Goal: Task Accomplishment & Management: Manage account settings

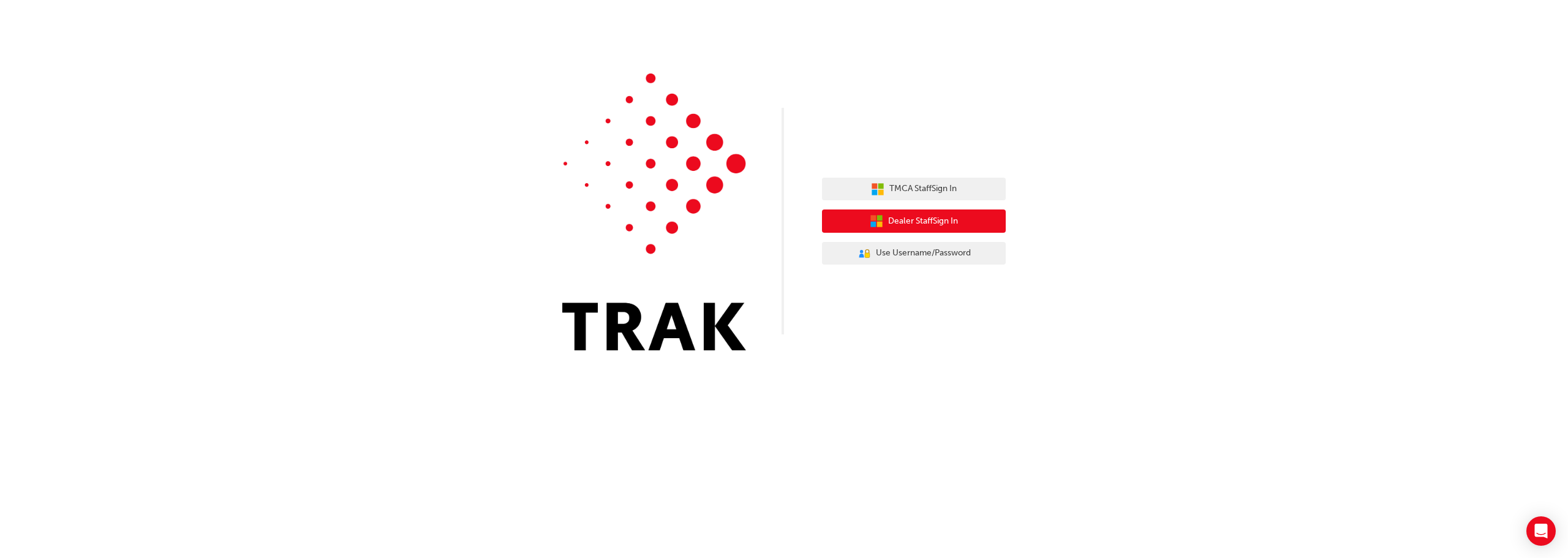
click at [923, 216] on span "Dealer Staff Sign In" at bounding box center [923, 221] width 70 height 14
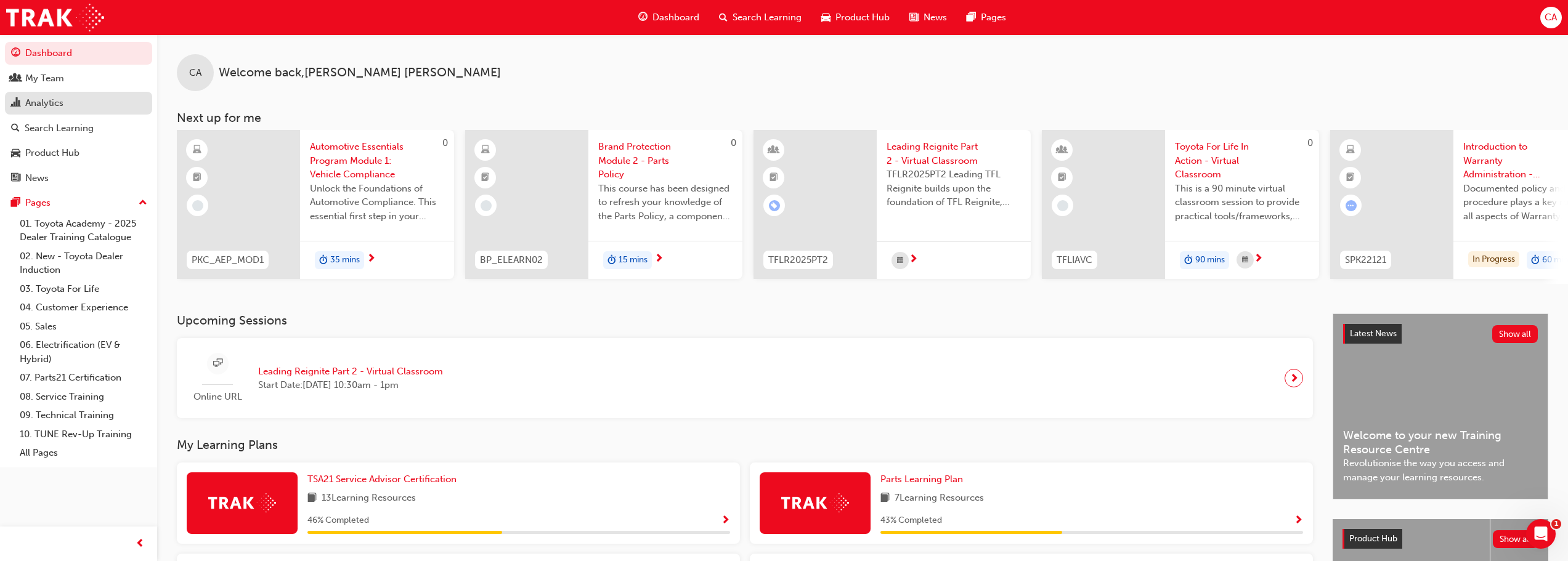
click at [44, 108] on div "Analytics" at bounding box center [44, 103] width 38 height 14
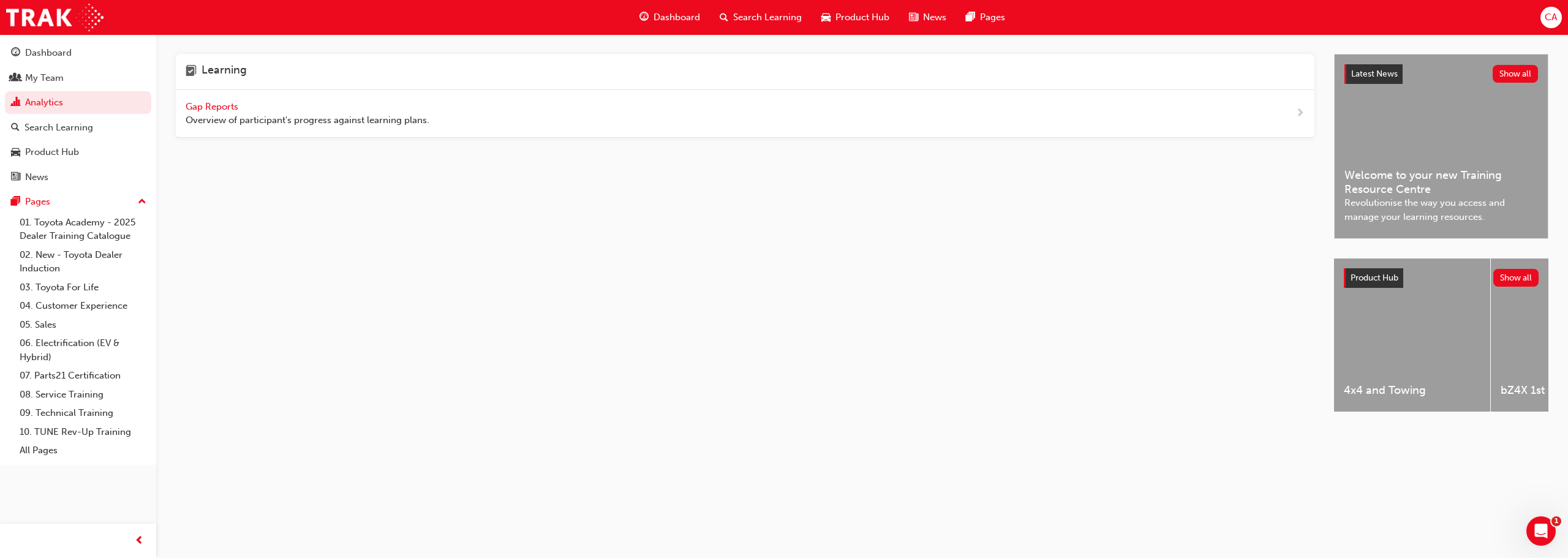
click at [210, 108] on span "Gap Reports" at bounding box center [213, 106] width 55 height 11
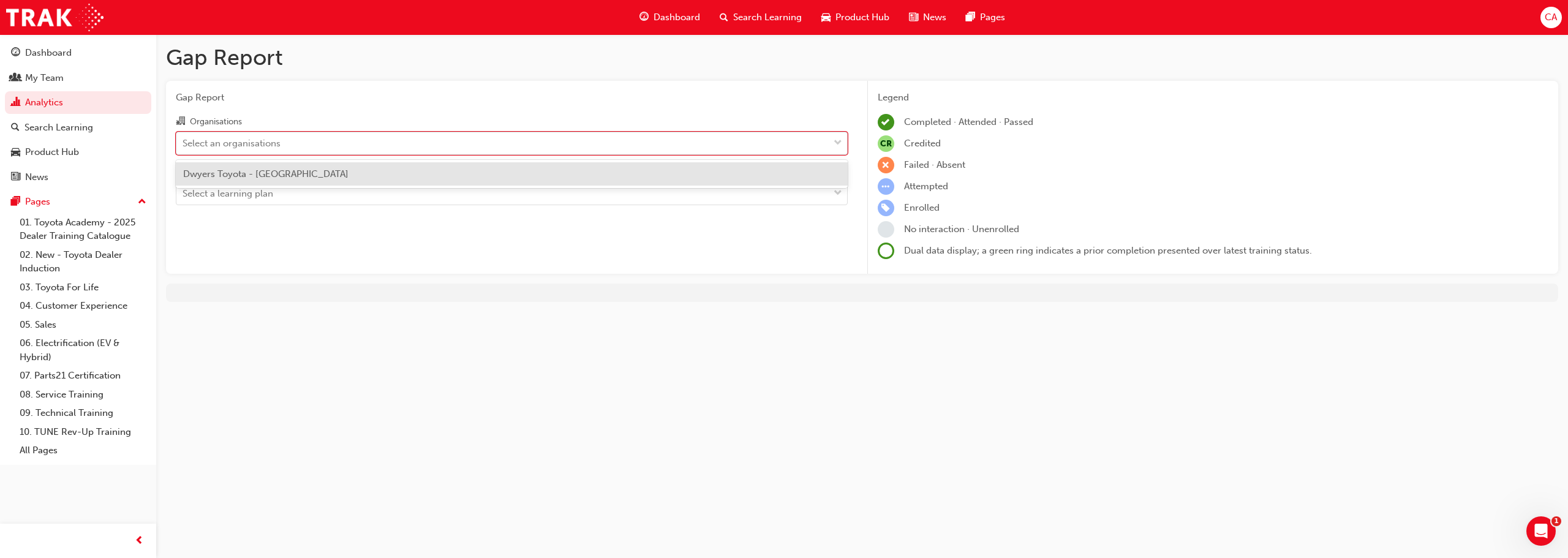
click at [237, 140] on div "Select an organisations" at bounding box center [232, 143] width 98 height 14
click at [184, 140] on input "Organisations option Dwyers Toyota - BAIRNSDALE focused, 1 of 1. 1 result avail…" at bounding box center [182, 142] width 1 height 11
click at [246, 168] on span "Dwyers Toyota - [GEOGRAPHIC_DATA]" at bounding box center [266, 174] width 166 height 11
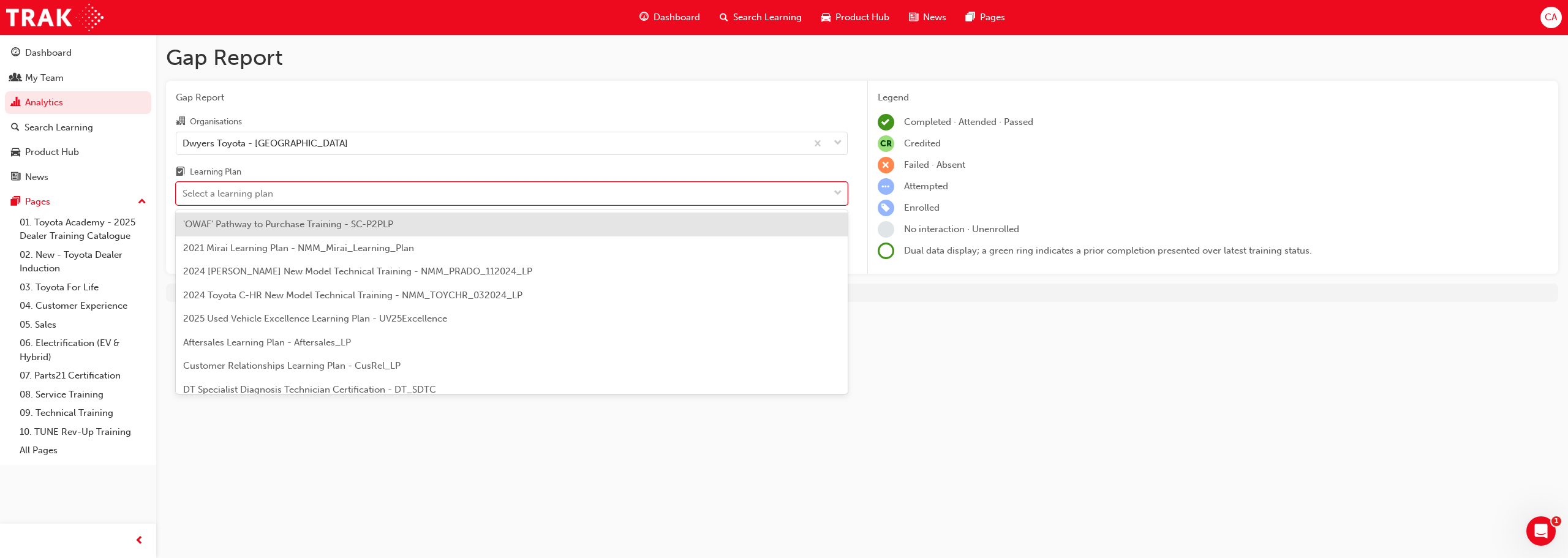
click at [259, 197] on div "Select a learning plan" at bounding box center [227, 194] width 90 height 14
click at [184, 197] on input "Learning Plan option 'OWAF' Pathway to Purchase Training - SC-P2PLP focused, 1 …" at bounding box center [182, 193] width 1 height 11
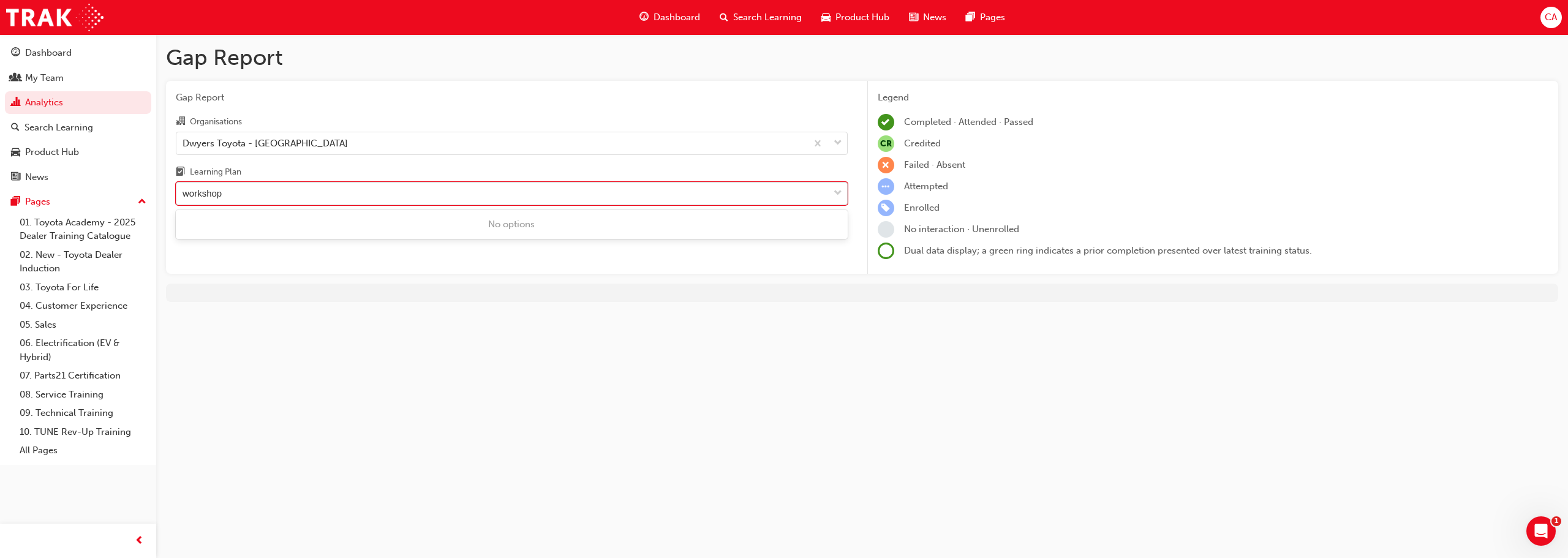
type input "workshop"
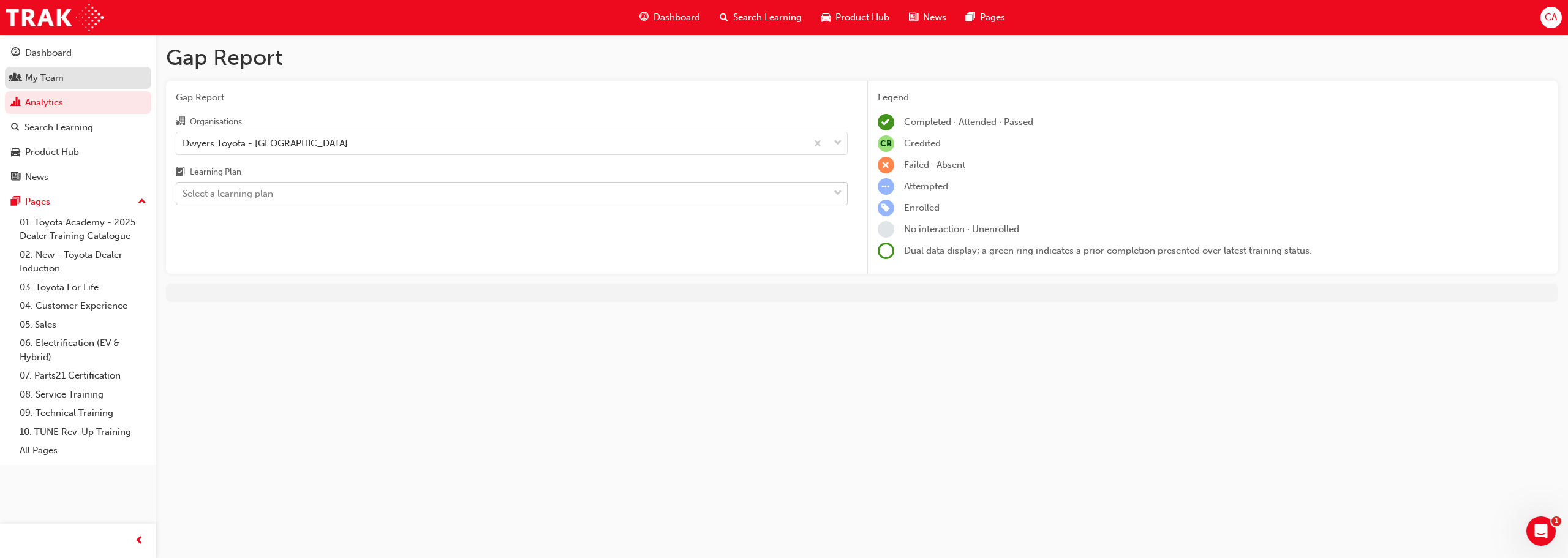
click at [27, 71] on div "My Team" at bounding box center [45, 78] width 39 height 14
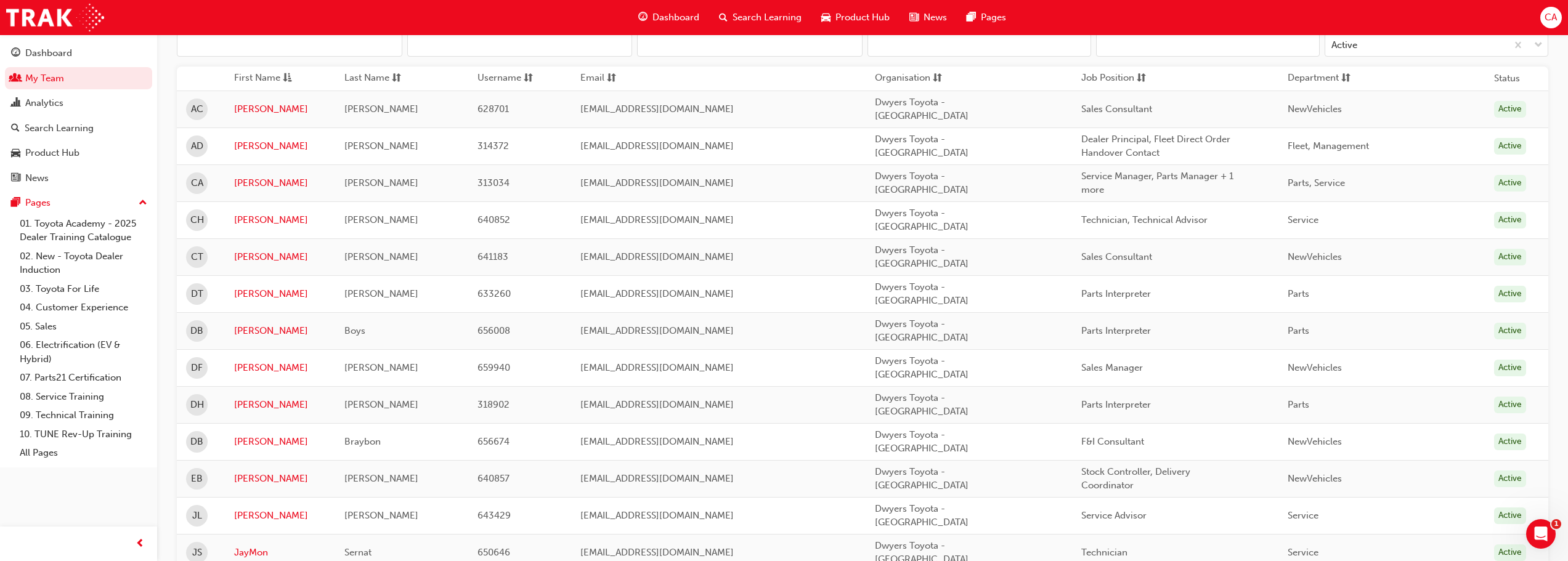
scroll to position [185, 0]
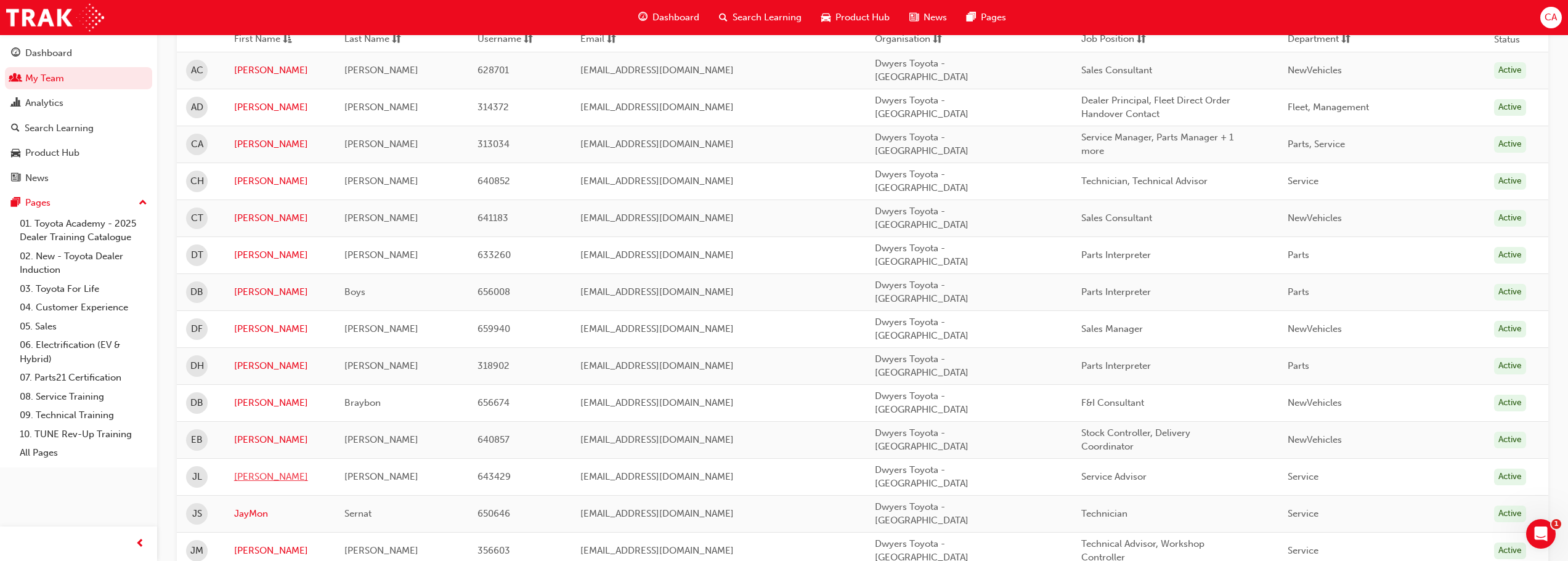
click at [251, 470] on link "[PERSON_NAME]" at bounding box center [280, 477] width 93 height 14
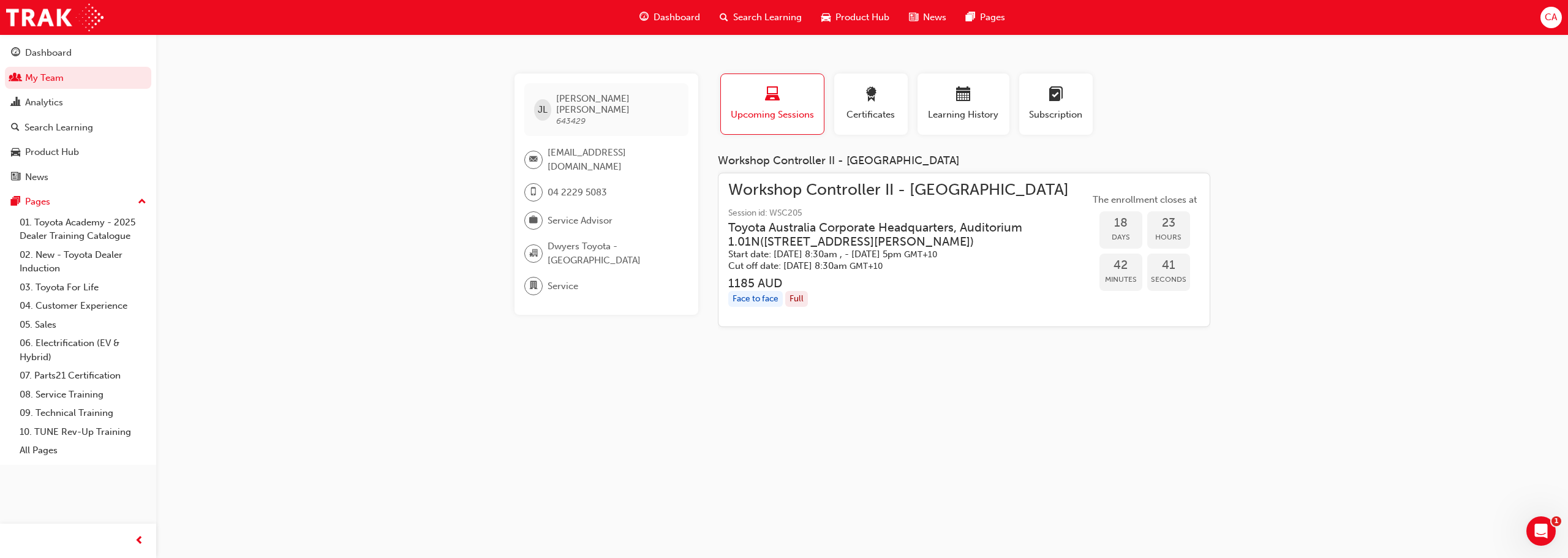
click at [887, 197] on span "Workshop Controller II - [GEOGRAPHIC_DATA]" at bounding box center [909, 190] width 361 height 14
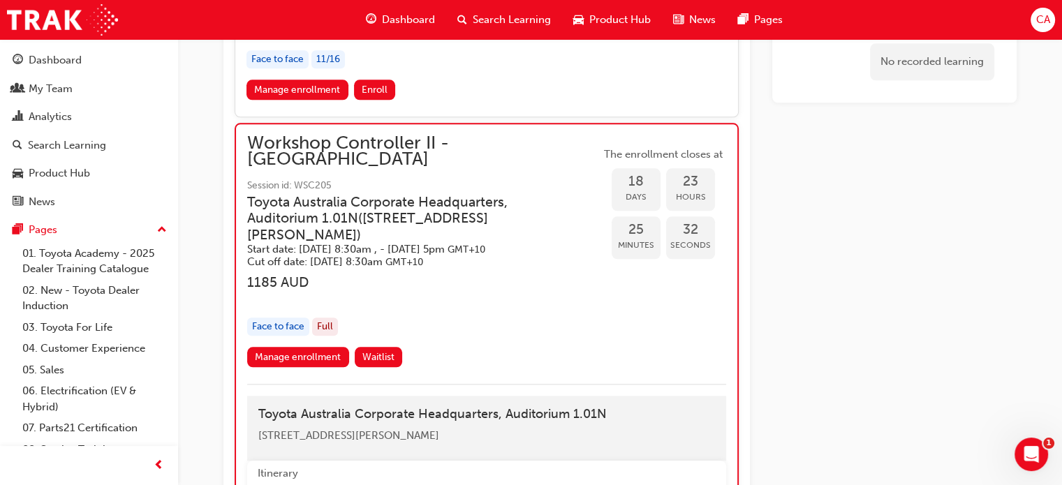
scroll to position [1476, 0]
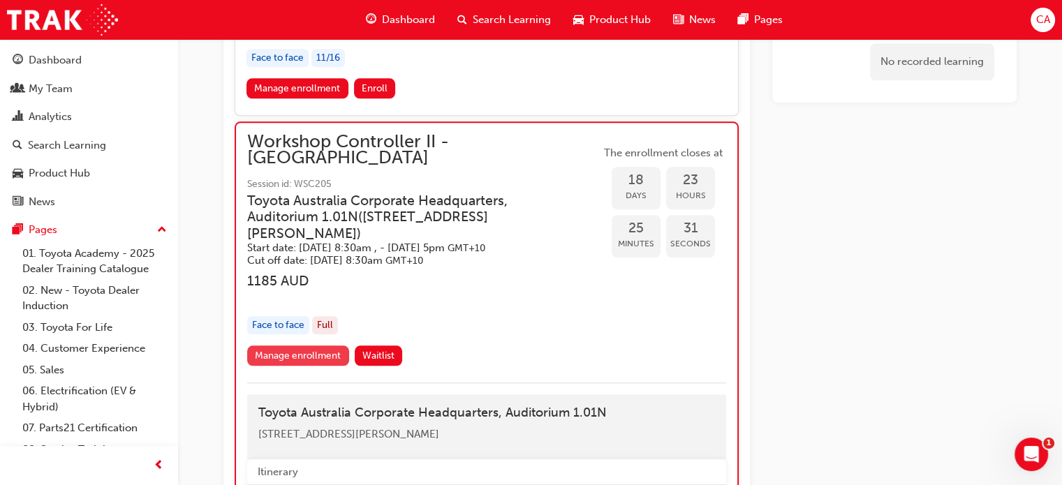
click at [291, 346] on link "Manage enrollment" at bounding box center [298, 356] width 102 height 20
